Goal: Communication & Community: Answer question/provide support

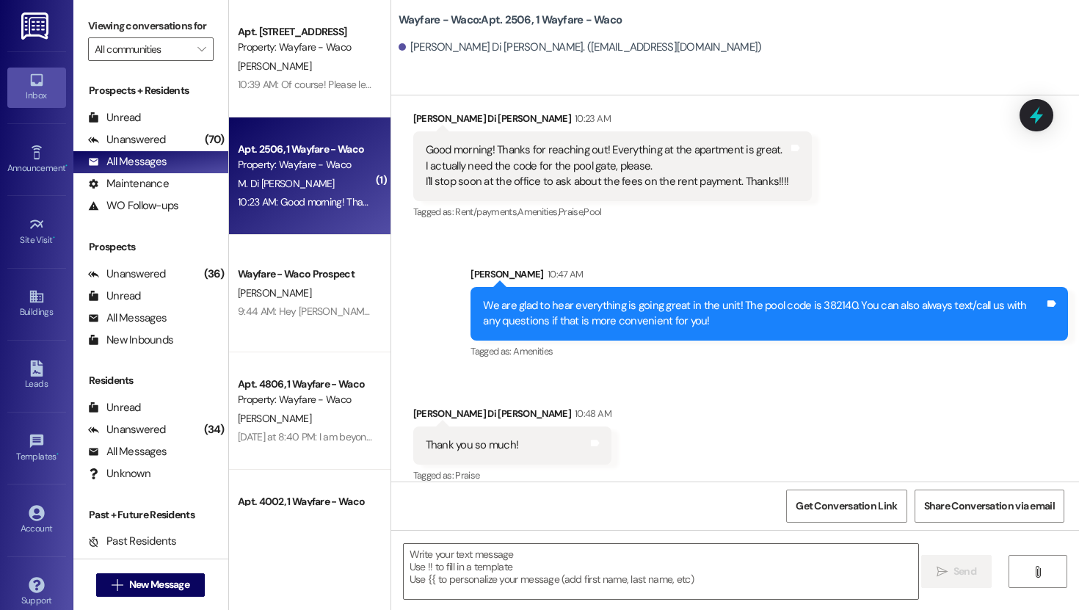
scroll to position [920, 0]
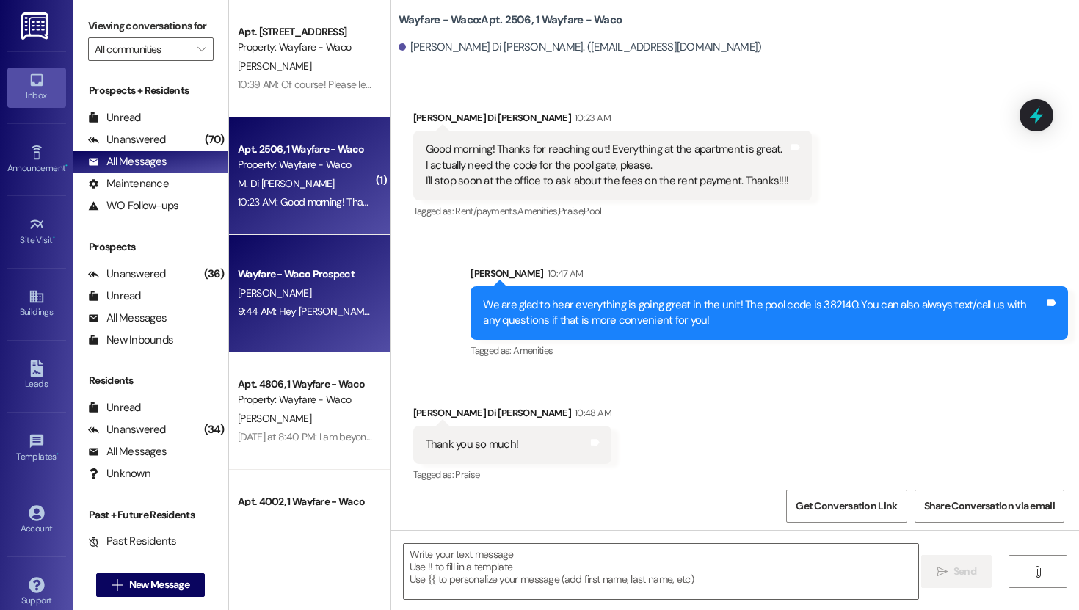
click at [255, 302] on div "9:44 AM: Hey [PERSON_NAME], i just sent the lease agreement over to be E-signed…" at bounding box center [305, 311] width 139 height 18
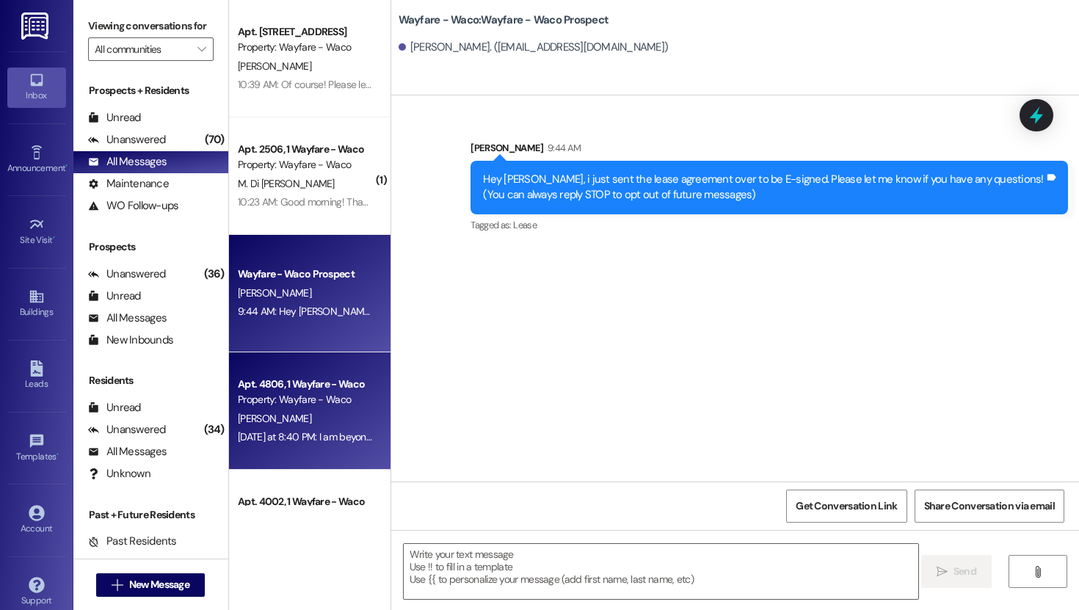
scroll to position [0, 0]
click at [282, 392] on div "Property: Wayfare - Waco" at bounding box center [306, 399] width 136 height 15
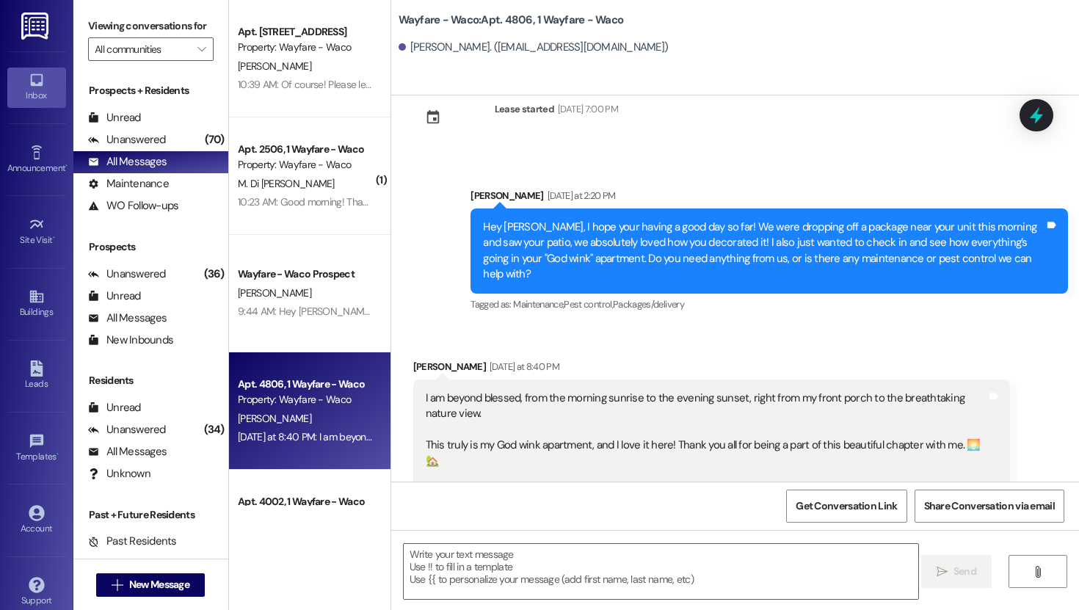
scroll to position [577, 0]
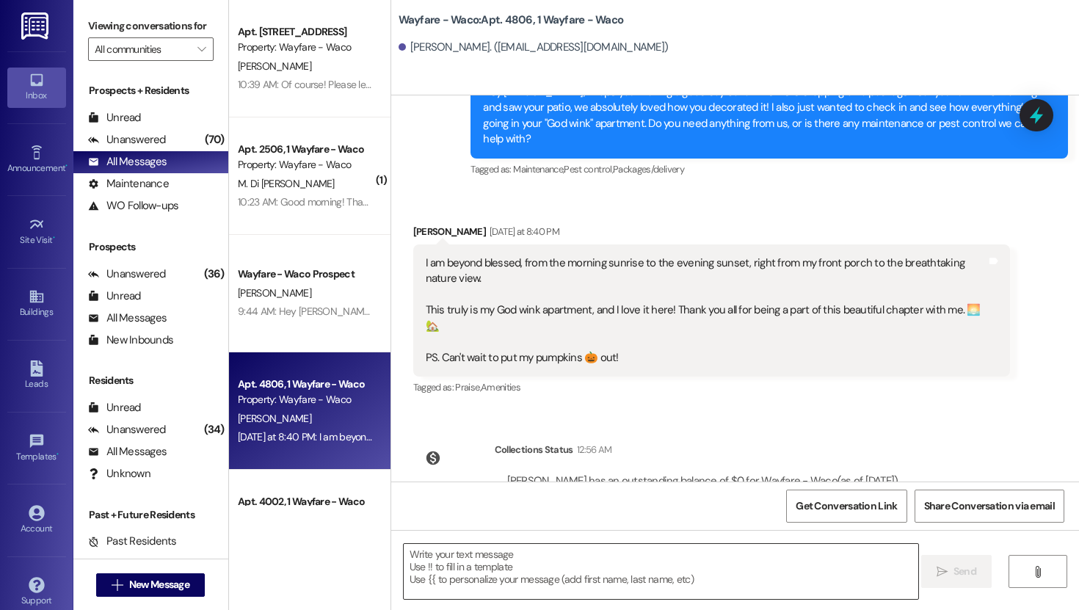
click at [595, 567] on textarea at bounding box center [661, 571] width 515 height 55
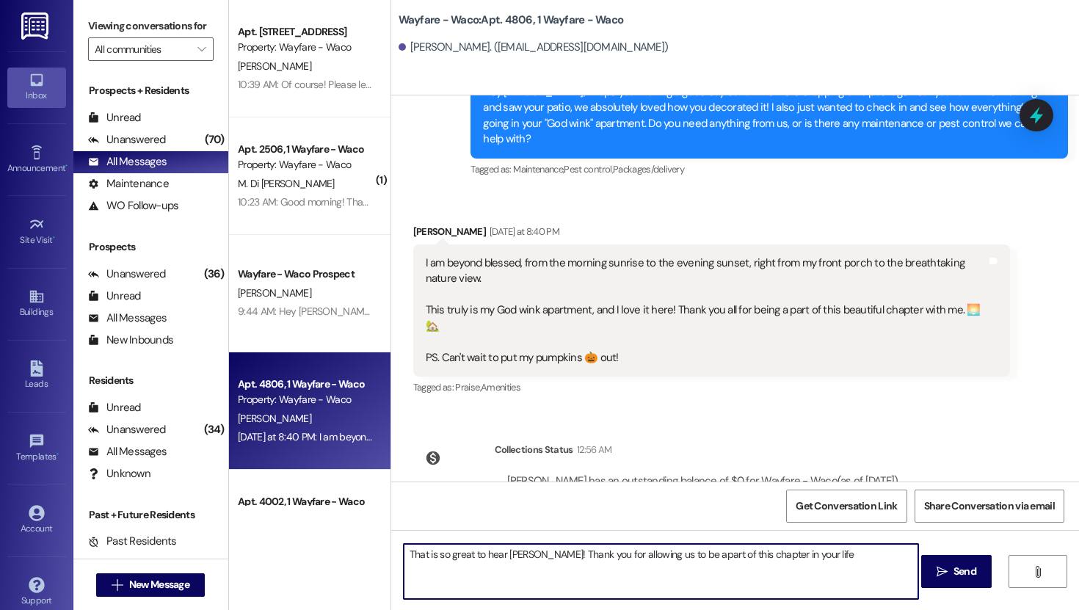
type textarea "That is so great to hear [PERSON_NAME]! Thank you for allowing us to be apart o…"
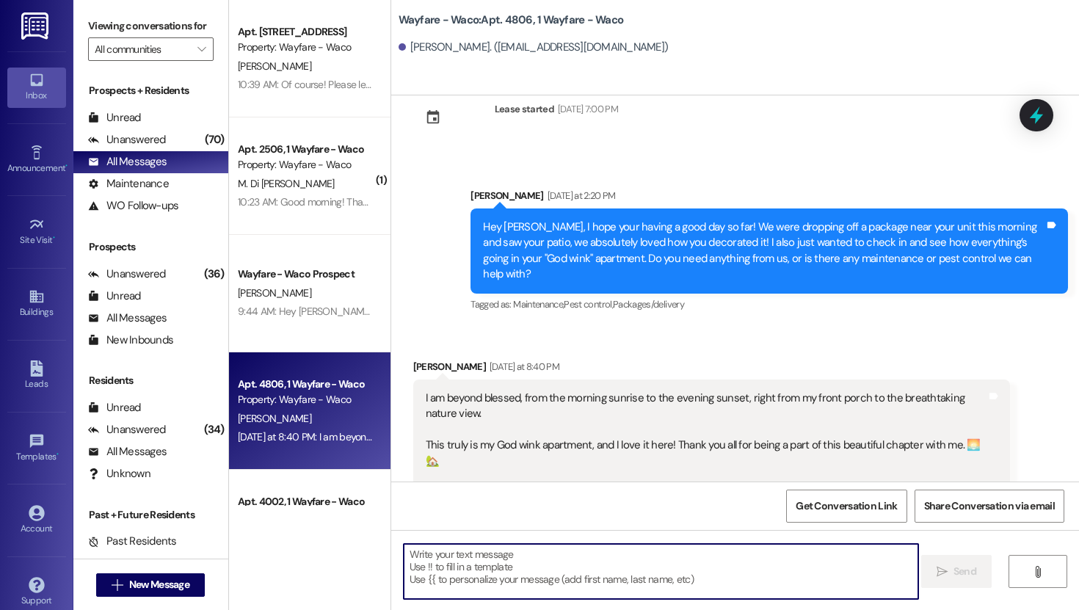
scroll to position [680, 0]
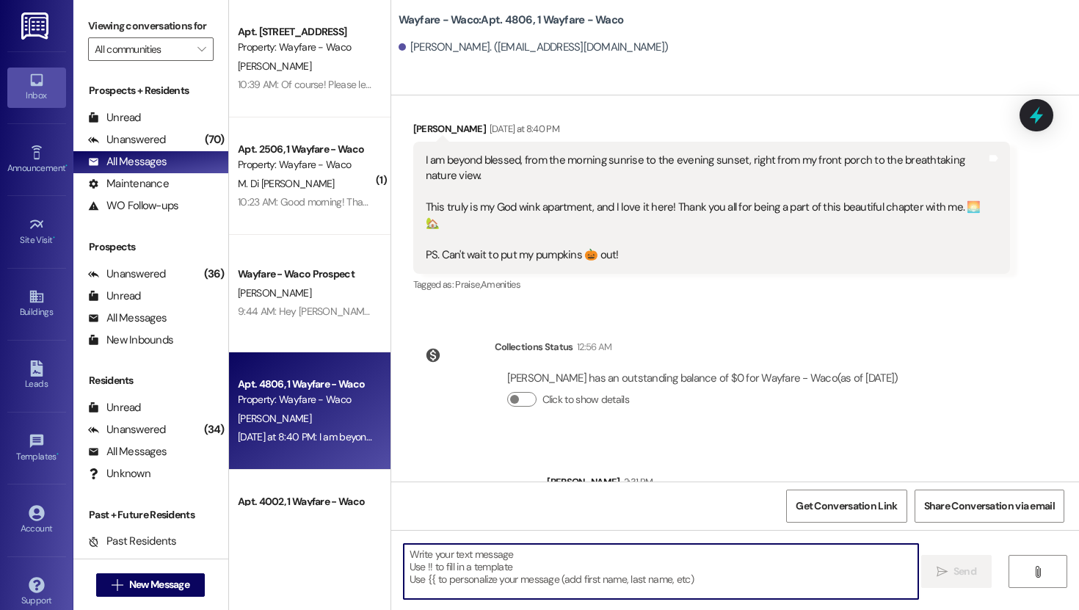
click at [538, 558] on textarea at bounding box center [661, 571] width 515 height 55
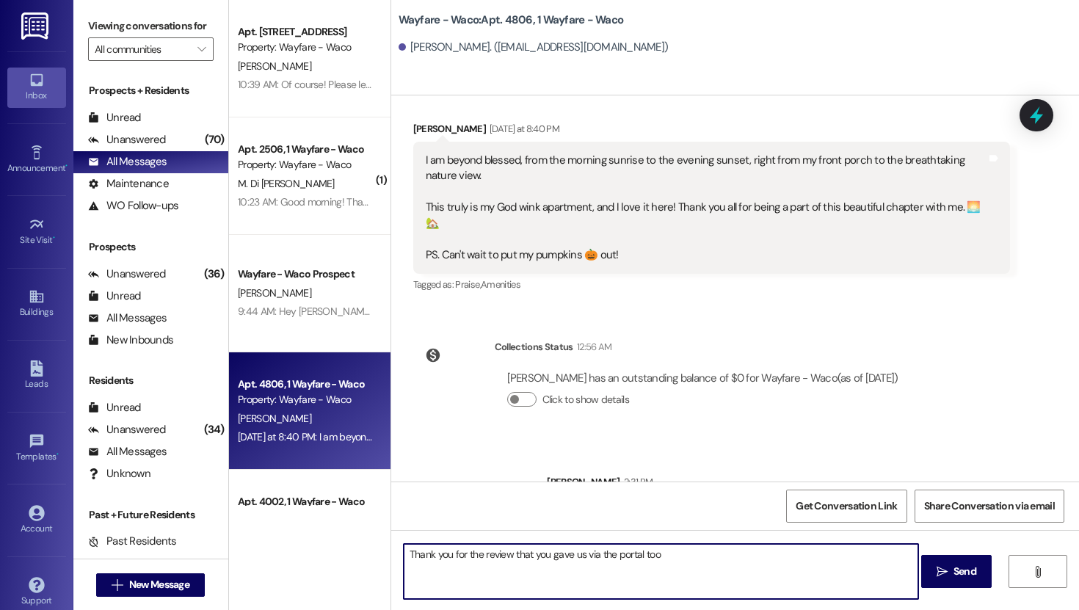
type textarea "Thank you for the review that you gave us via the portal too!"
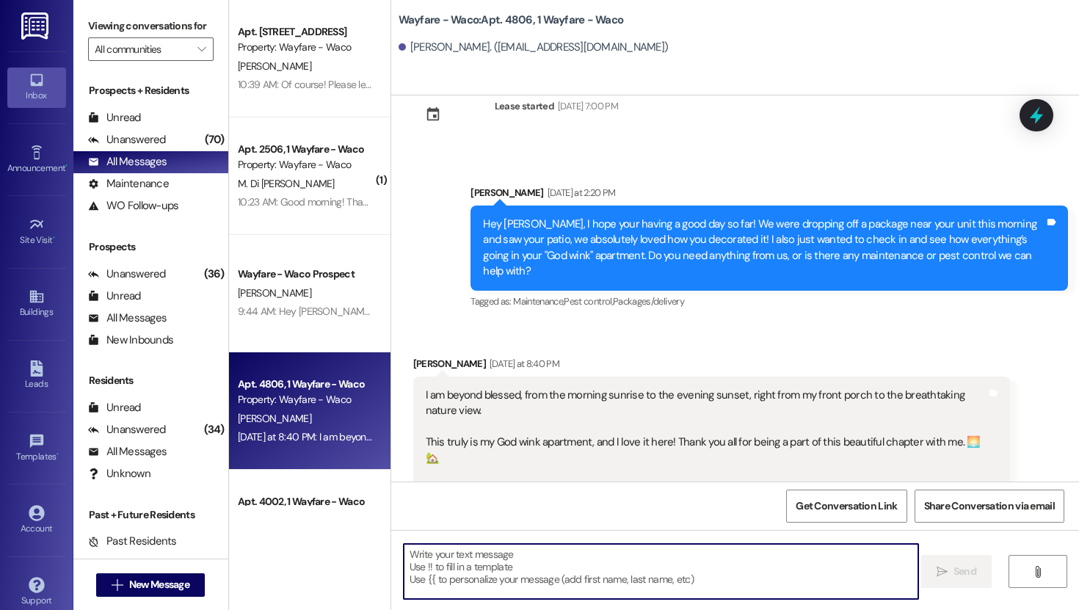
scroll to position [442, 0]
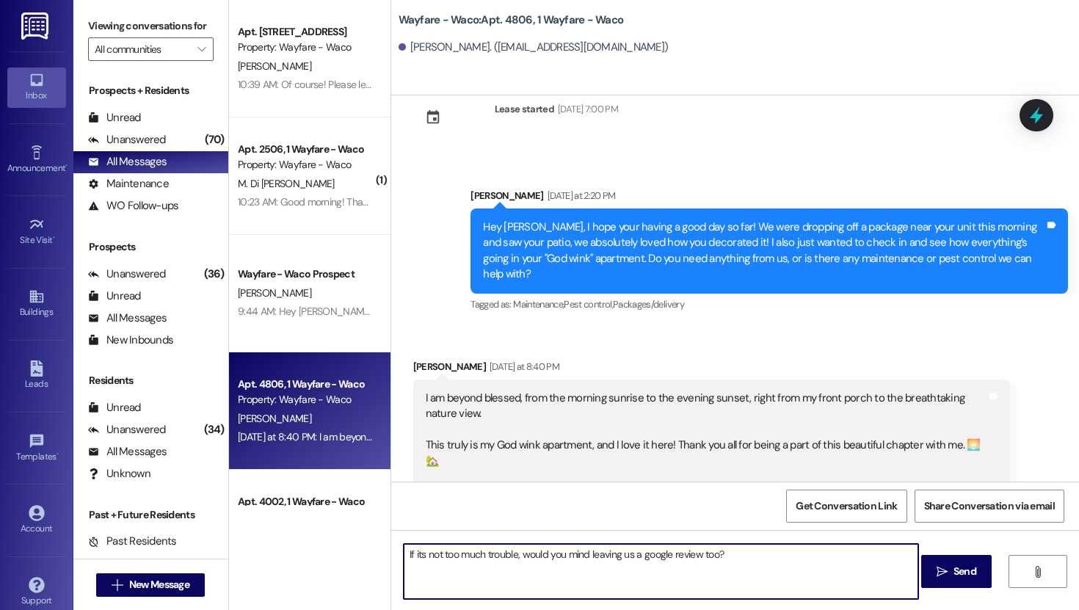
click at [587, 556] on textarea "If its not too much trouble, would you mind leaving us a google review too?" at bounding box center [661, 571] width 515 height 55
type textarea "If its not too much trouble, would you mind please leaving us a google review t…"
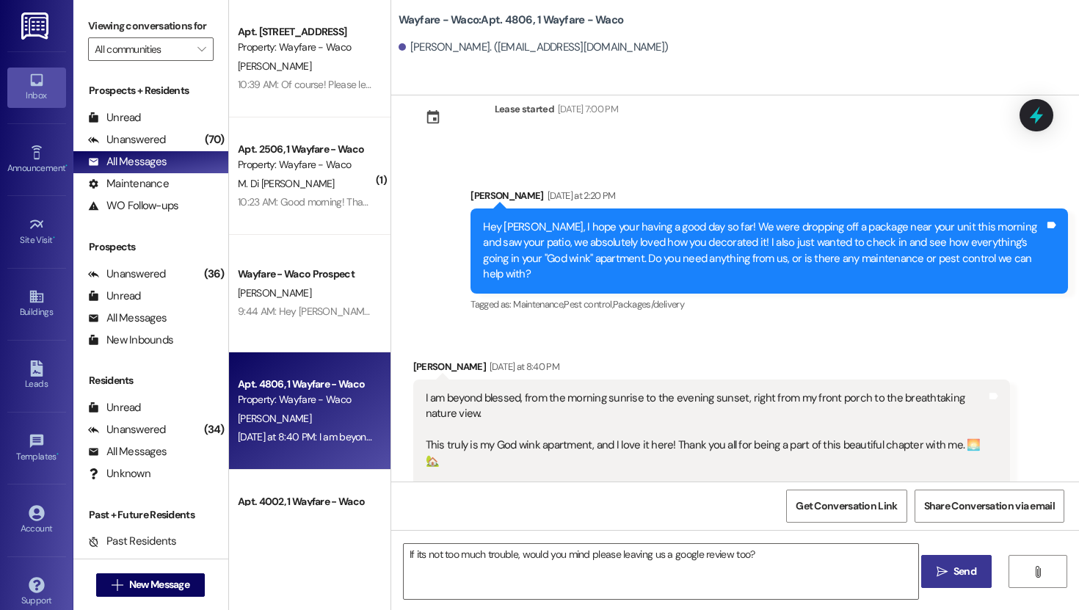
click at [937, 574] on icon "" at bounding box center [942, 572] width 11 height 12
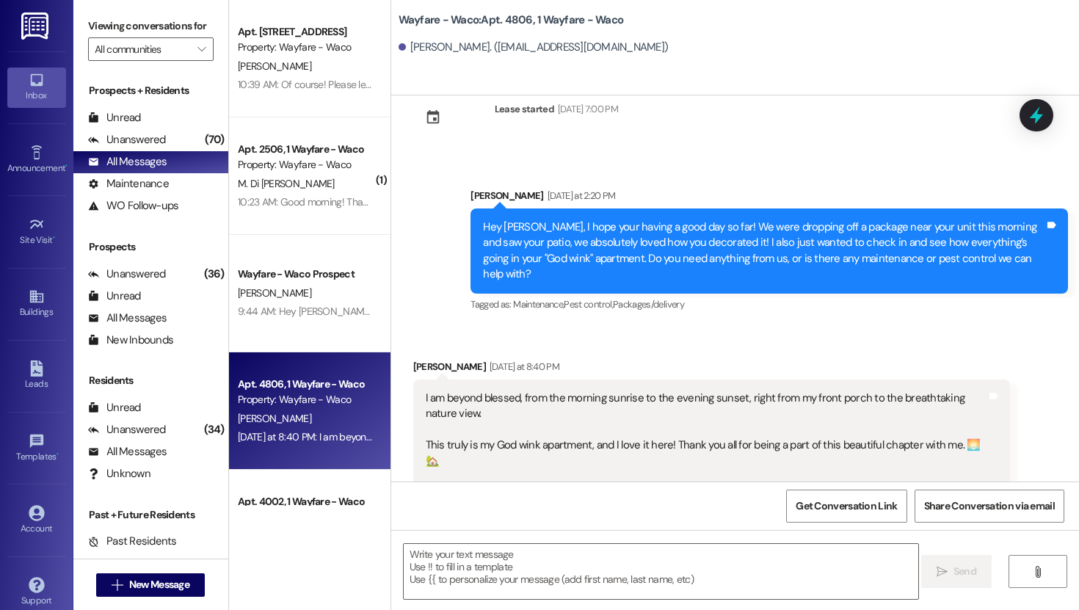
scroll to position [885, 0]
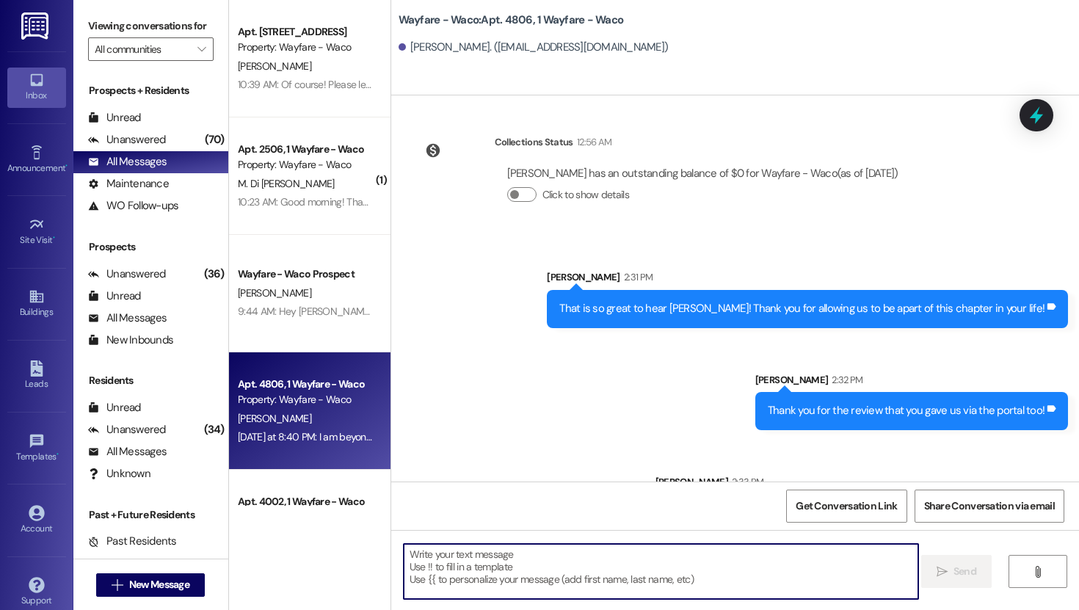
click at [699, 559] on textarea at bounding box center [661, 571] width 515 height 55
type textarea "t"
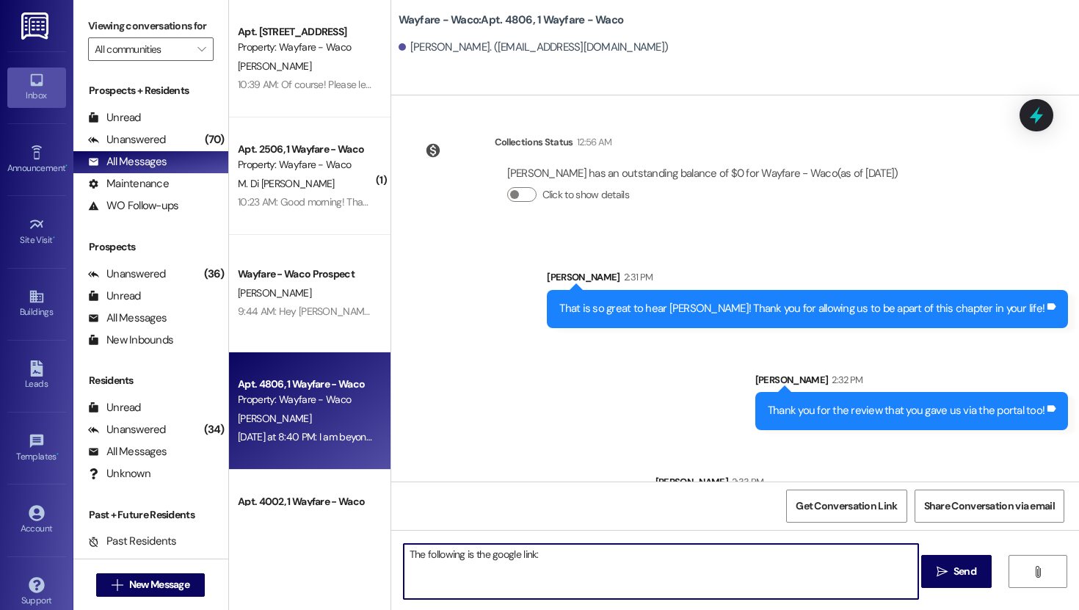
paste textarea "[URL][DOMAIN_NAME],"
type textarea "The following is the google link: [URL][DOMAIN_NAME],"
click at [954, 570] on span "Send" at bounding box center [965, 571] width 23 height 15
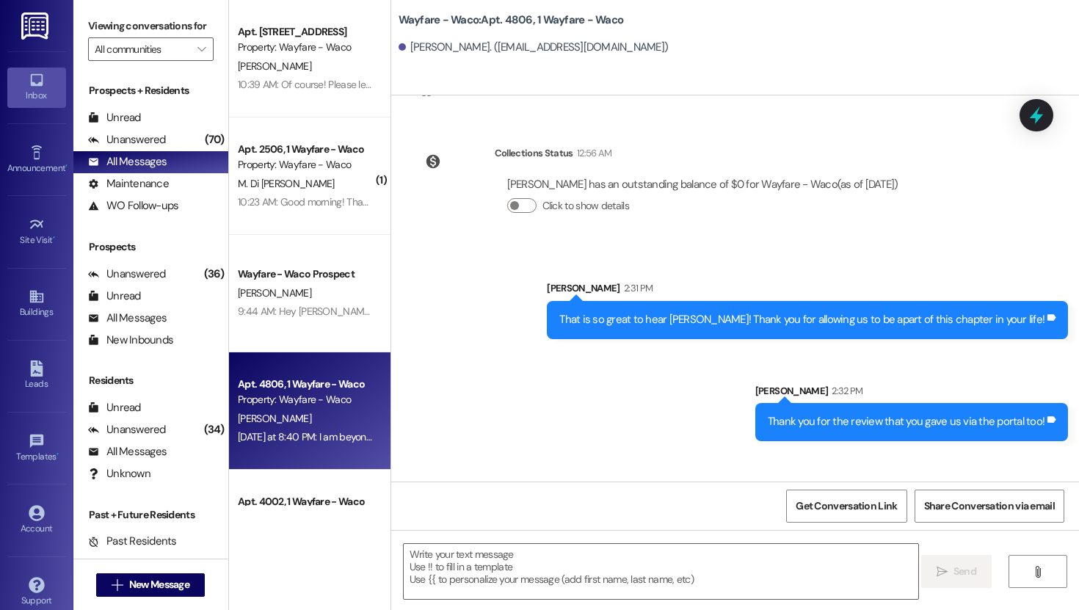
scroll to position [1034, 0]
